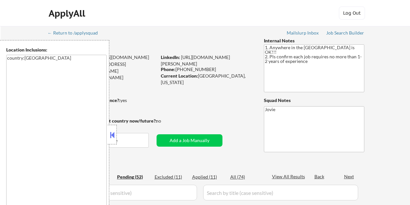
scroll to position [391, 0]
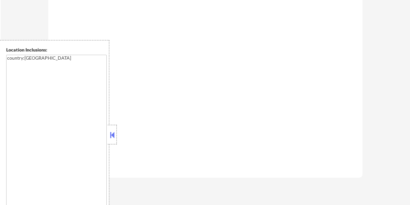
click at [111, 136] on button at bounding box center [112, 135] width 7 height 10
select select ""pending""
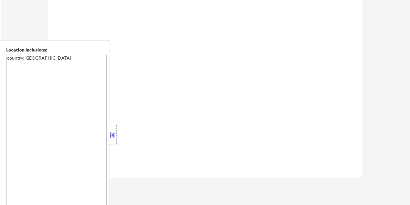
select select ""pending""
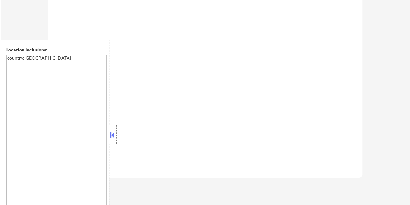
select select ""pending""
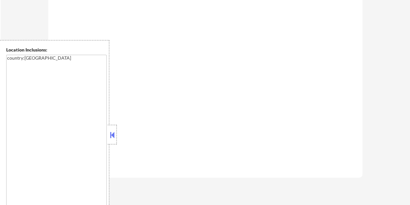
select select ""pending""
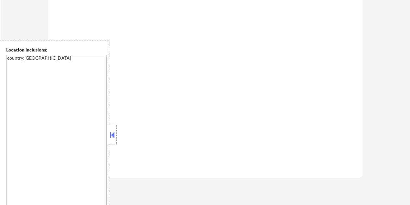
select select ""pending""
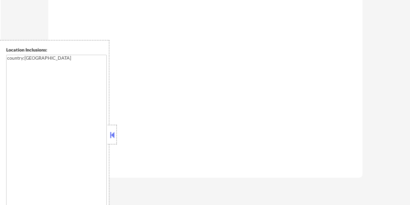
select select ""pending""
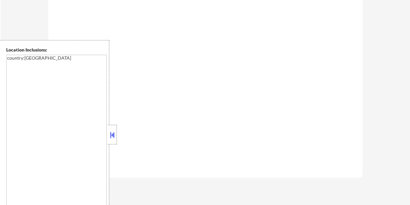
select select ""pending""
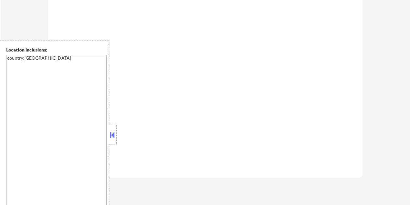
select select ""pending""
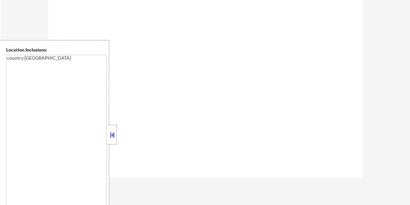
select select ""pending""
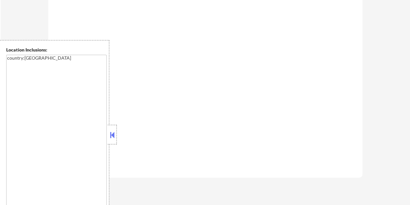
select select ""pending""
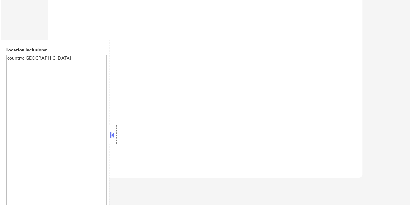
select select ""pending""
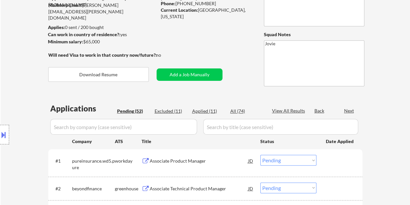
scroll to position [65, 0]
